Goal: Task Accomplishment & Management: Use online tool/utility

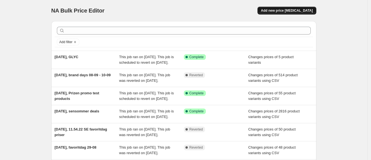
click at [281, 11] on span "Add new price change job" at bounding box center [287, 10] width 52 height 4
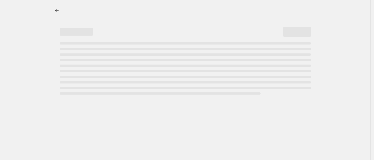
select select "percentage"
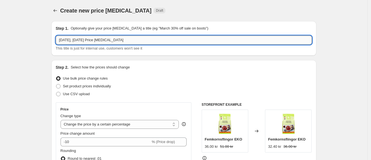
click at [137, 38] on input "11. sep. 2025, 12.03.17 Price change job" at bounding box center [184, 40] width 256 height 9
drag, startPoint x: 137, startPoint y: 38, endPoint x: 84, endPoint y: 38, distance: 52.7
click at [84, 38] on input "11. sep. 2025, 12.03.17 Price change job" at bounding box center [184, 40] width 256 height 9
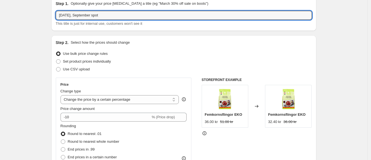
scroll to position [35, 0]
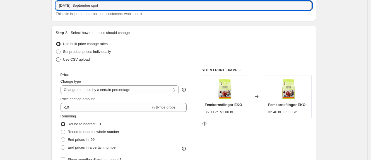
type input "11. sep. 2025, September spot"
click at [76, 59] on span "Use CSV upload" at bounding box center [76, 59] width 27 height 4
click at [56, 58] on input "Use CSV upload" at bounding box center [56, 57] width 0 height 0
radio input "true"
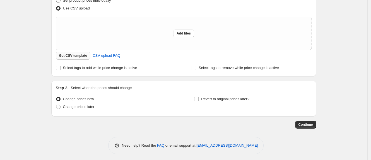
scroll to position [88, 0]
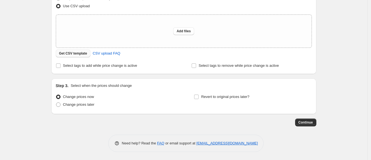
click at [77, 54] on span "Get CSV template" at bounding box center [73, 53] width 28 height 4
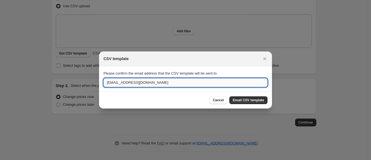
click at [110, 82] on input "jr@mecindo.dk" at bounding box center [185, 82] width 164 height 9
type input "jp@mecindo.dk"
click at [245, 100] on span "Email CSV template" at bounding box center [247, 100] width 31 height 4
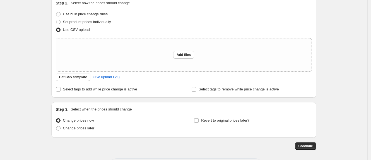
scroll to position [69, 0]
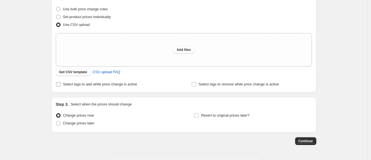
click at [79, 84] on span "Select tags to add while price change is active" at bounding box center [100, 84] width 74 height 4
click at [60, 84] on input "Select tags to add while price change is active" at bounding box center [58, 84] width 4 height 4
checkbox input "true"
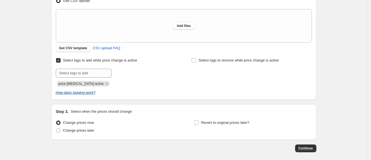
scroll to position [104, 0]
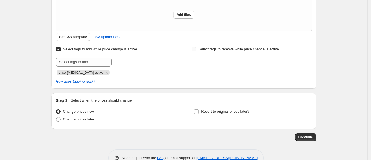
click at [196, 49] on input "Select tags to remove while price change is active" at bounding box center [193, 49] width 4 height 4
checkbox input "true"
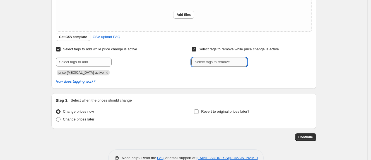
click at [202, 58] on input "text" at bounding box center [219, 62] width 56 height 9
type input "Fast lågt pris"
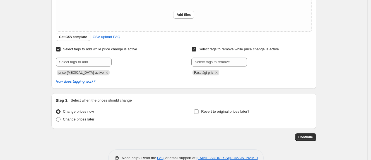
click at [177, 55] on div "Select tags to add while price change is active Submit price-change-job-active …" at bounding box center [184, 60] width 256 height 30
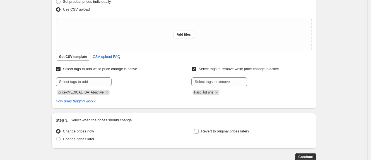
scroll to position [120, 0]
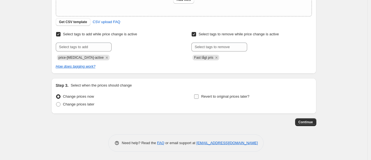
click at [209, 95] on span "Revert to original prices later?" at bounding box center [225, 96] width 48 height 4
click at [198, 95] on input "Revert to original prices later?" at bounding box center [196, 96] width 4 height 4
checkbox input "true"
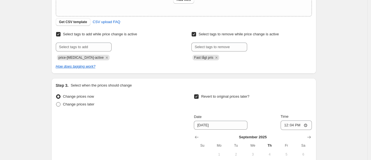
click at [70, 103] on span "Change prices later" at bounding box center [78, 104] width 31 height 4
click at [56, 103] on input "Change prices later" at bounding box center [56, 102] width 0 height 0
radio input "true"
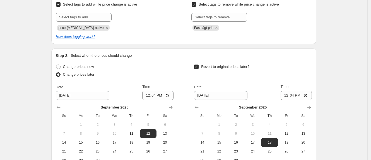
scroll to position [189, 0]
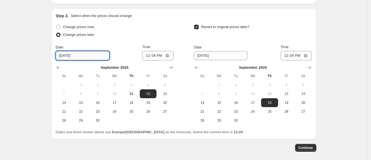
click at [81, 55] on input "9/12/2025" at bounding box center [82, 55] width 53 height 9
click at [82, 102] on span "15" at bounding box center [81, 103] width 12 height 4
type input "9/15/2025"
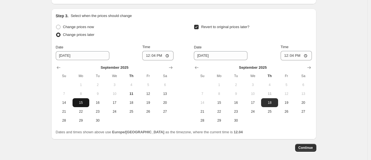
click at [84, 101] on span "15" at bounding box center [81, 103] width 12 height 4
click at [159, 54] on input "12:04" at bounding box center [157, 55] width 31 height 9
click at [167, 54] on input "12:04" at bounding box center [157, 55] width 31 height 9
click at [157, 55] on input "12:04" at bounding box center [157, 55] width 31 height 9
click at [166, 57] on input "12:04" at bounding box center [157, 55] width 31 height 9
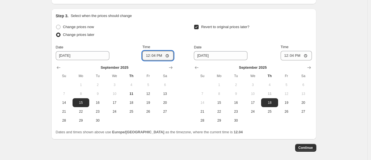
click at [162, 41] on div "Change prices now Change prices later Date 9/15/2025 Time 12:04 September 2025 …" at bounding box center [115, 74] width 118 height 102
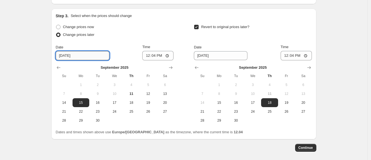
click at [79, 57] on input "9/15/2025" at bounding box center [82, 55] width 53 height 9
click at [176, 57] on div "Change prices now Change prices later Date 9/15/2025 Time 12:04 September 2025 …" at bounding box center [184, 74] width 256 height 102
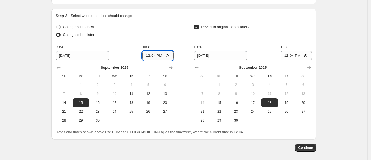
click at [160, 57] on input "12:04" at bounding box center [157, 55] width 31 height 9
click at [157, 57] on input "12:04" at bounding box center [157, 55] width 31 height 9
type input "00:01"
click at [147, 43] on div "Change prices now Change prices later Date 9/15/2025 Time 00:01 September 2025 …" at bounding box center [115, 74] width 118 height 102
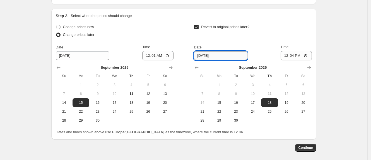
click at [208, 56] on input "9/18/2025" at bounding box center [220, 55] width 53 height 9
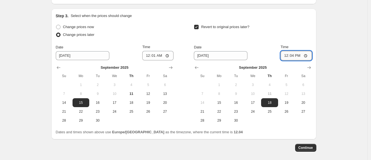
click at [293, 56] on input "12:04" at bounding box center [295, 55] width 31 height 9
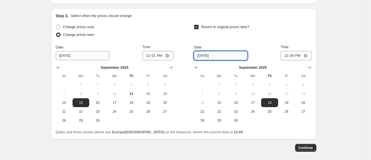
click at [199, 56] on input "9/18/2025" at bounding box center [220, 55] width 53 height 9
click at [210, 55] on input "9/18/2025" at bounding box center [220, 55] width 53 height 9
click at [206, 120] on span "28" at bounding box center [202, 120] width 12 height 4
type input "9/28/2025"
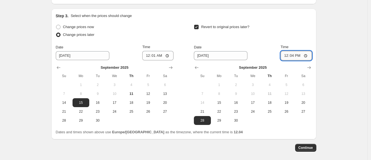
click at [293, 56] on input "12:04" at bounding box center [295, 55] width 31 height 9
type input "23:59"
click at [289, 25] on div "Revert to original prices later?" at bounding box center [253, 31] width 118 height 17
click at [273, 23] on div "Revert to original prices later?" at bounding box center [253, 31] width 118 height 17
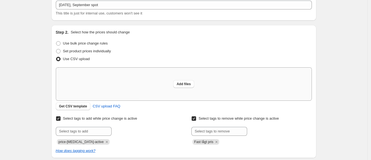
scroll to position [35, 0]
click at [180, 82] on span "Add files" at bounding box center [183, 84] width 14 height 4
type input "C:\fakepath\september-spot-prisupload-bulk-se.csv"
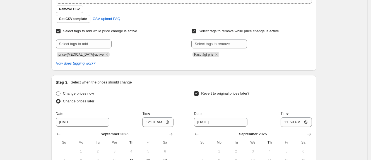
scroll to position [224, 0]
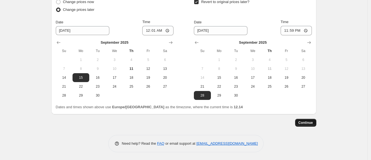
click at [305, 123] on span "Continue" at bounding box center [305, 123] width 14 height 4
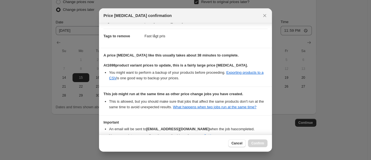
scroll to position [91, 0]
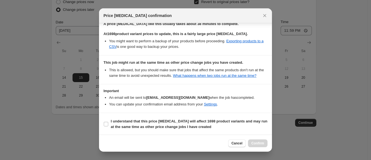
click at [101, 117] on section "I understand that this price change job will affect 1698 product variants and m…" at bounding box center [185, 124] width 173 height 22
click at [106, 120] on label "I understand that this price change job will affect 1698 product variants and m…" at bounding box center [185, 124] width 164 height 13
click at [106, 122] on input "I understand that this price change job will affect 1698 product variants and m…" at bounding box center [106, 124] width 4 height 4
checkbox input "true"
click at [255, 142] on span "Confirm" at bounding box center [257, 143] width 13 height 4
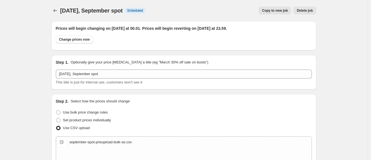
scroll to position [224, 0]
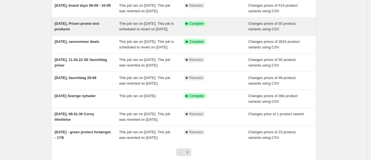
scroll to position [104, 0]
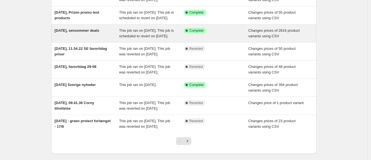
click at [93, 33] on span "30. aug. 2025, sensommer deals" at bounding box center [77, 30] width 45 height 4
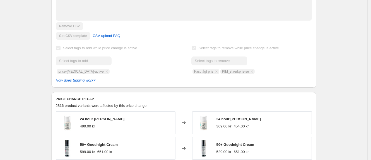
scroll to position [174, 0]
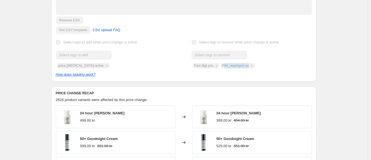
drag, startPoint x: 224, startPoint y: 72, endPoint x: 249, endPoint y: 72, distance: 25.1
click at [249, 69] on div "Submit Fast lågt pris PIM_staerkpris-se" at bounding box center [251, 60] width 120 height 18
drag, startPoint x: 223, startPoint y: 72, endPoint x: 248, endPoint y: 72, distance: 25.1
click at [248, 69] on div "Submit Fast lågt pris PIM_staerkpris-se" at bounding box center [251, 60] width 120 height 18
copy span "PIM_staerkpris-se"
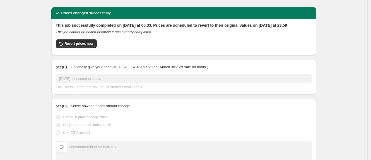
scroll to position [0, 0]
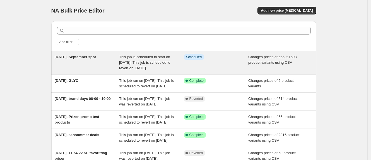
click at [93, 56] on span "11. sep. 2025, September spot" at bounding box center [76, 57] width 42 height 4
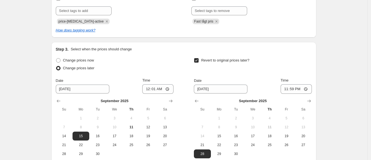
scroll to position [174, 0]
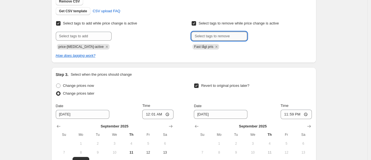
click at [209, 33] on input "text" at bounding box center [219, 36] width 56 height 9
paste input "PIM_staerkpris-se"
type input "PIM_staerkpris-se"
click at [260, 35] on span "Add PIM_staerkpr..." at bounding box center [267, 35] width 31 height 4
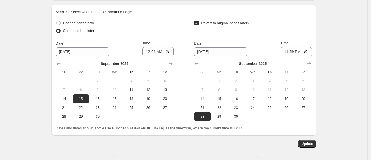
scroll to position [258, 0]
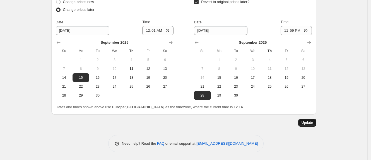
click at [306, 125] on span "Update" at bounding box center [306, 123] width 11 height 4
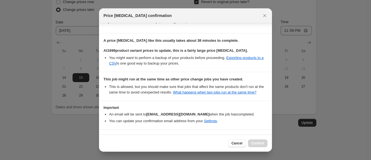
scroll to position [91, 0]
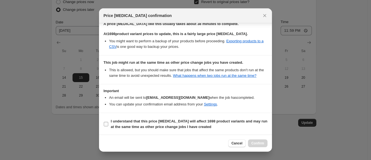
click at [113, 120] on b "I understand that this price change job will affect 1698 product variants and m…" at bounding box center [189, 124] width 157 height 10
click at [108, 122] on input "I understand that this price change job will affect 1698 product variants and m…" at bounding box center [106, 124] width 4 height 4
checkbox input "true"
click at [255, 140] on button "Confirm" at bounding box center [258, 144] width 20 height 8
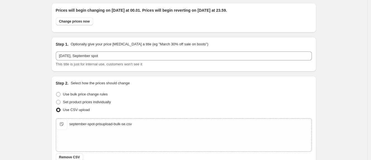
scroll to position [0, 0]
